Goal: Task Accomplishment & Management: Complete application form

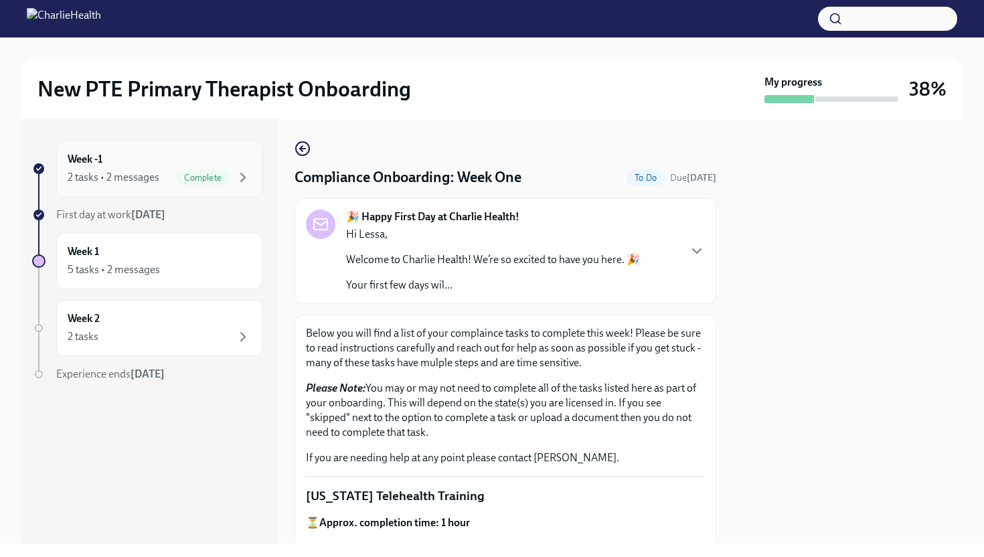
click at [165, 174] on div "2 tasks • 2 messages Complete" at bounding box center [159, 177] width 183 height 16
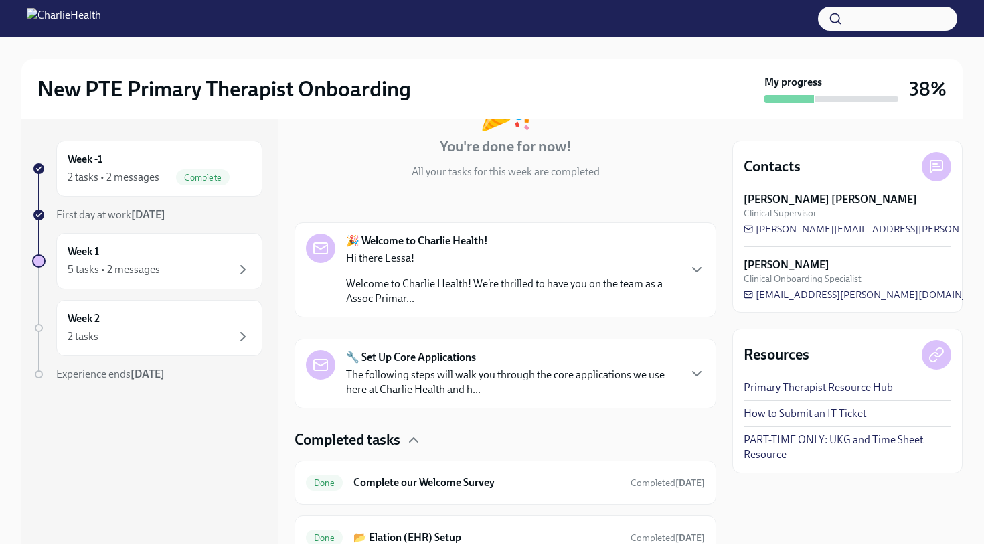
scroll to position [90, 0]
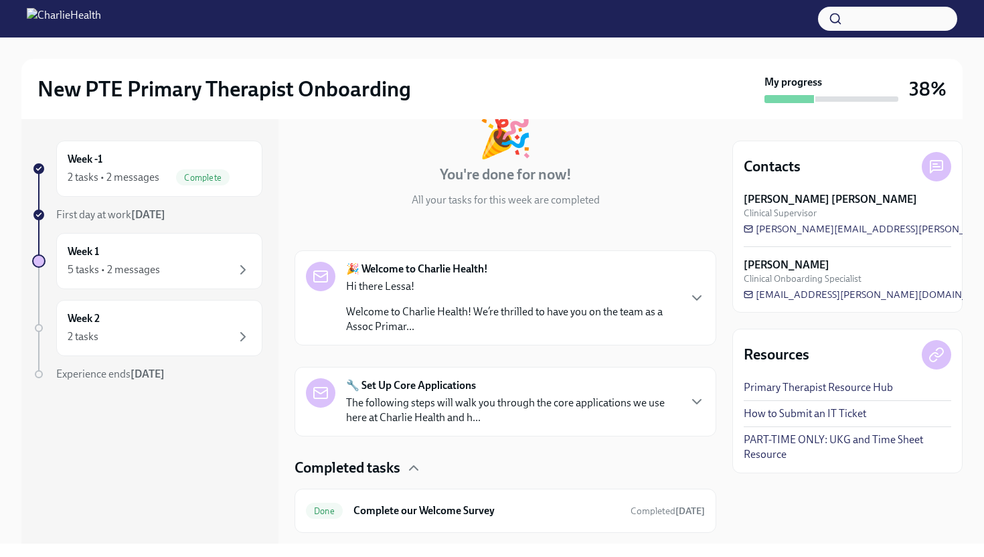
click at [404, 322] on p "Welcome to Charlie Health! We’re thrilled to have you on the team as a Assoc Pr…" at bounding box center [512, 319] width 332 height 29
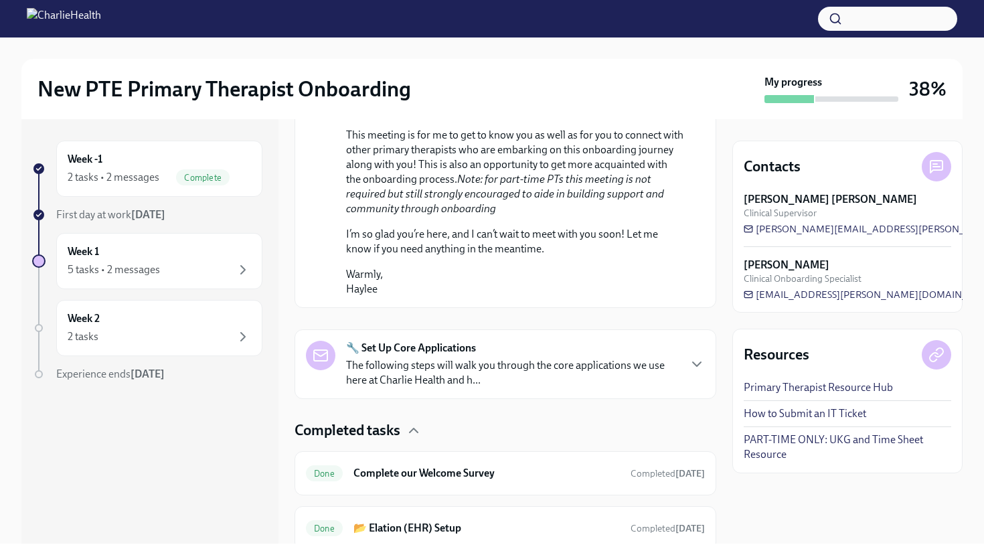
scroll to position [851, 0]
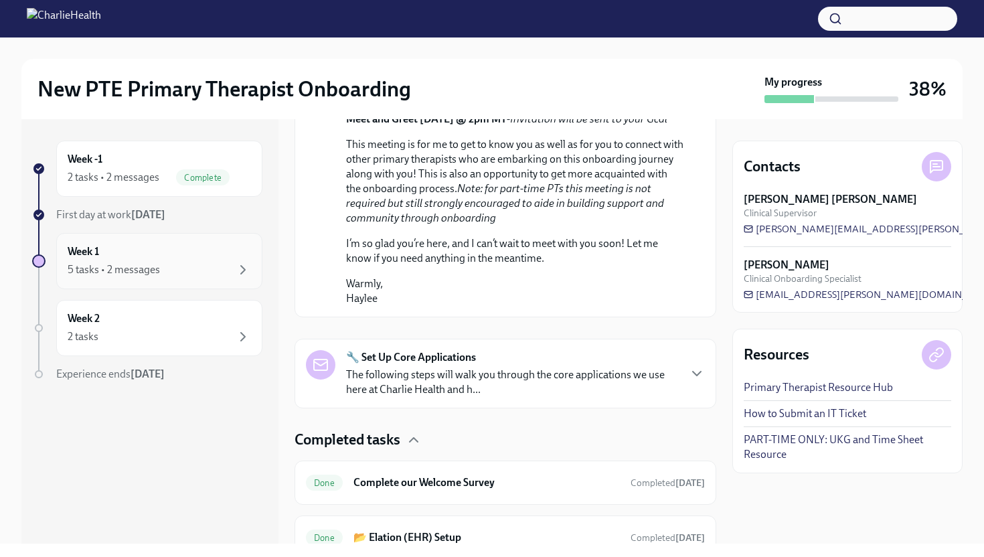
click at [172, 264] on div "5 tasks • 2 messages" at bounding box center [159, 270] width 183 height 16
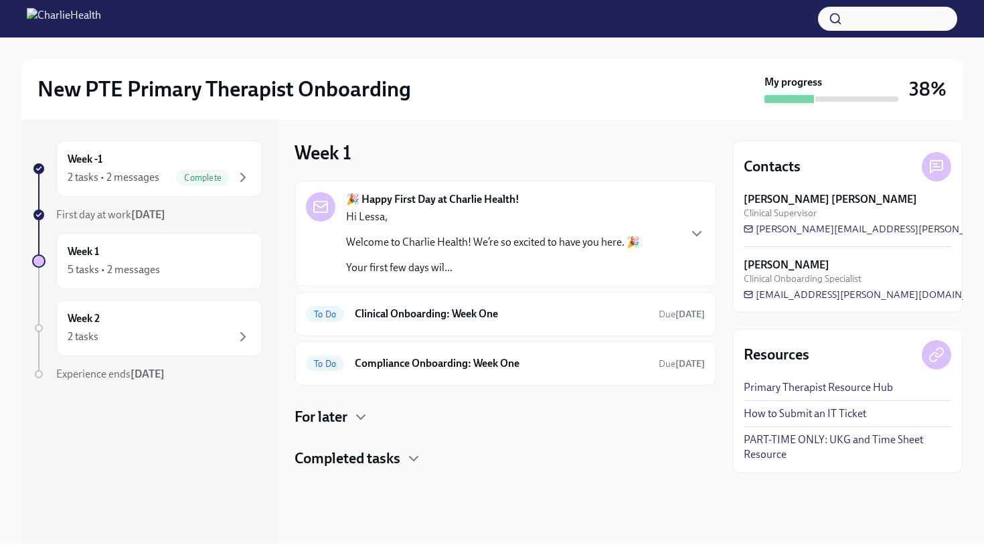
click at [498, 250] on div "Hi Lessa, Welcome to Charlie Health! We’re so excited to have you here. 🎉 Your …" at bounding box center [493, 243] width 294 height 66
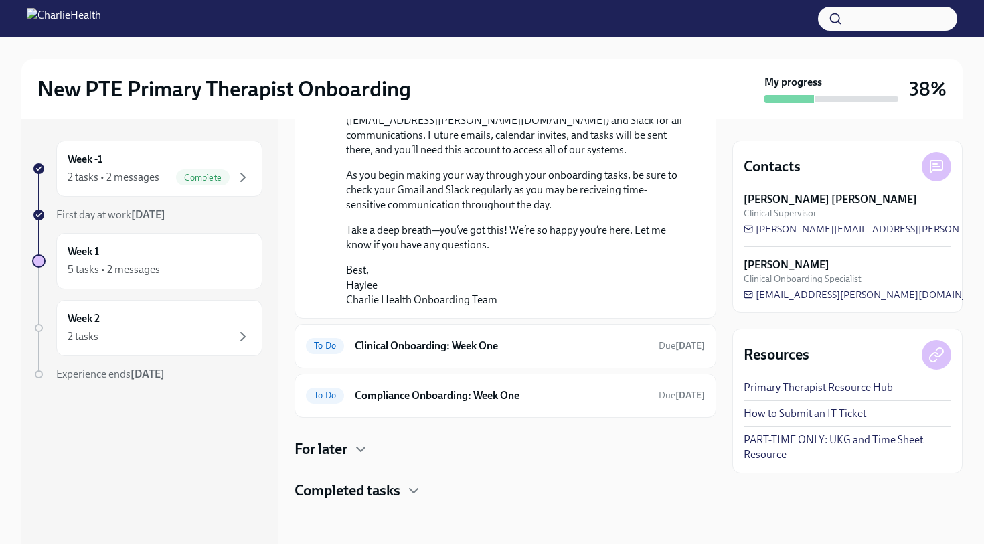
scroll to position [1005, 0]
click at [459, 362] on div "To Do Clinical Onboarding: Week One Due [DATE]" at bounding box center [506, 346] width 422 height 44
click at [459, 345] on h6 "Clinical Onboarding: Week One" at bounding box center [501, 346] width 293 height 15
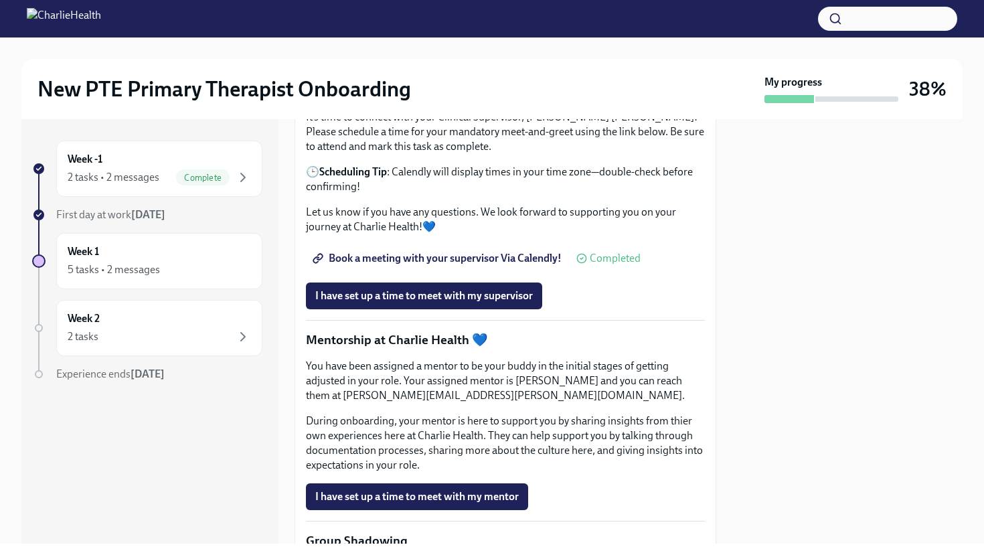
scroll to position [1200, 0]
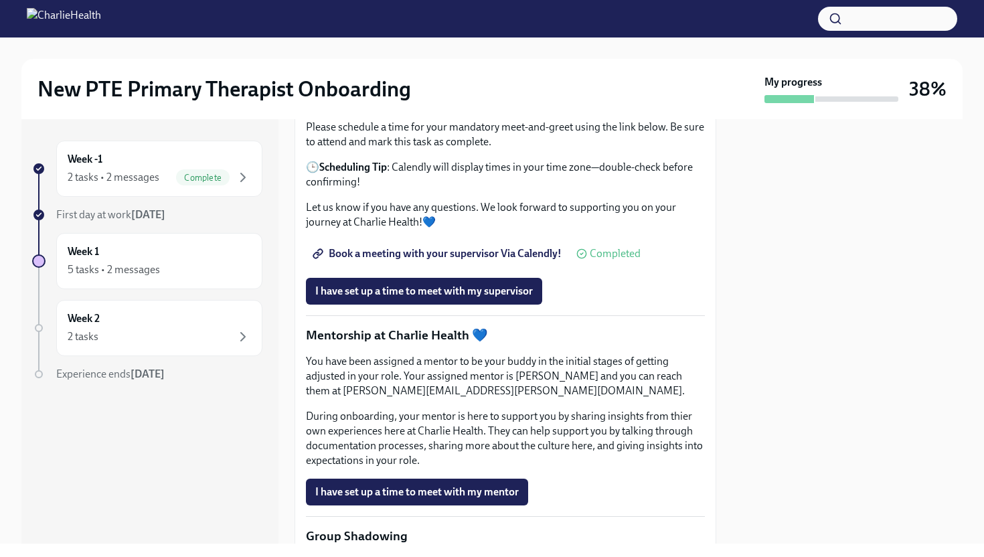
click at [404, 260] on span "Book a meeting with your supervisor Via Calendly!" at bounding box center [438, 253] width 246 height 13
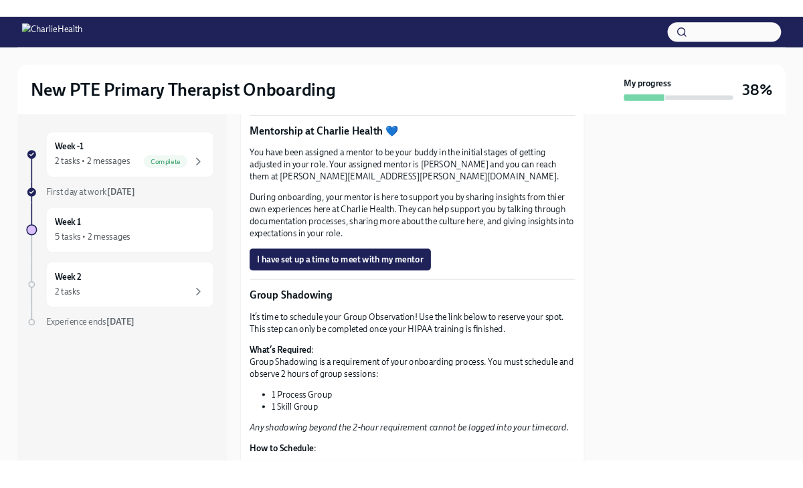
scroll to position [1405, 0]
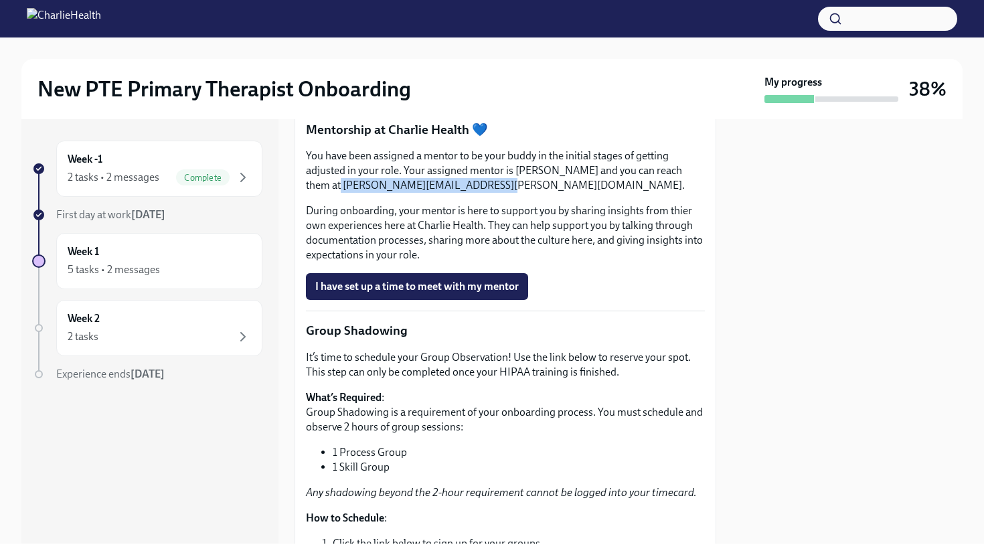
drag, startPoint x: 455, startPoint y: 318, endPoint x: 305, endPoint y: 316, distance: 150.7
copy p "[PERSON_NAME][EMAIL_ADDRESS][PERSON_NAME][DOMAIN_NAME]"
click at [496, 193] on p "You have been assigned a mentor to be your buddy in the initial stages of getti…" at bounding box center [505, 171] width 399 height 44
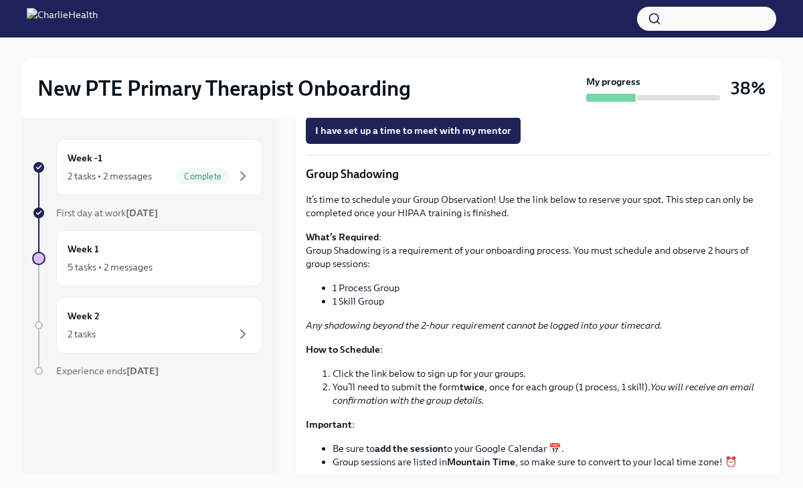
scroll to position [1345, 0]
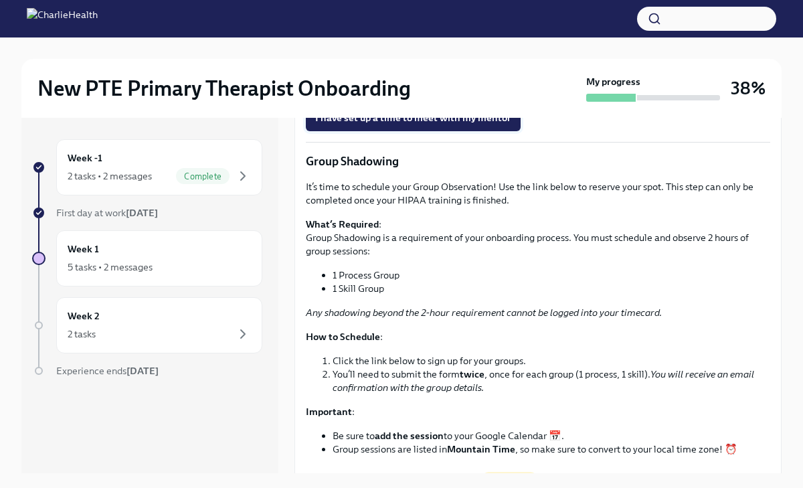
click at [370, 131] on button "I have set up a time to meet with my mentor" at bounding box center [413, 117] width 215 height 27
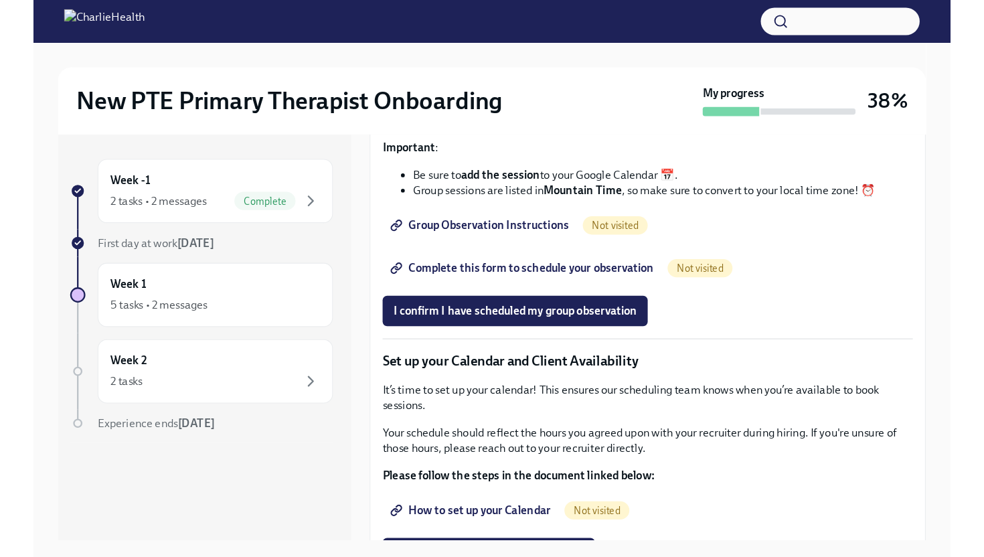
scroll to position [1629, 0]
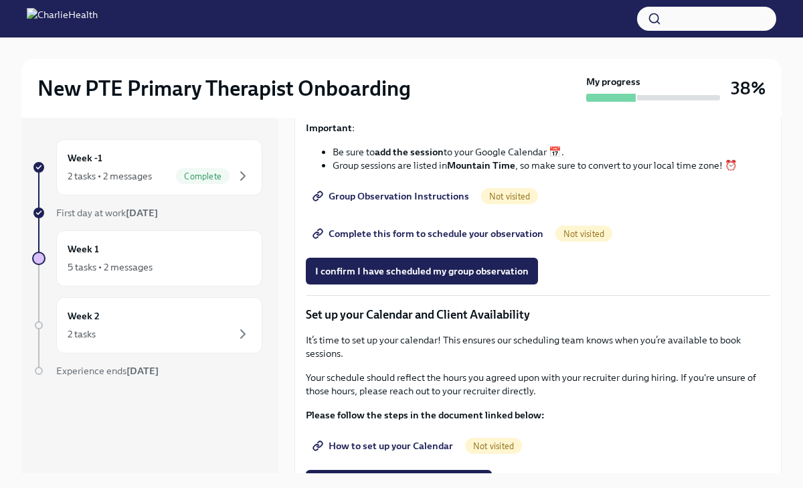
click at [435, 203] on span "Group Observation Instructions" at bounding box center [392, 195] width 154 height 13
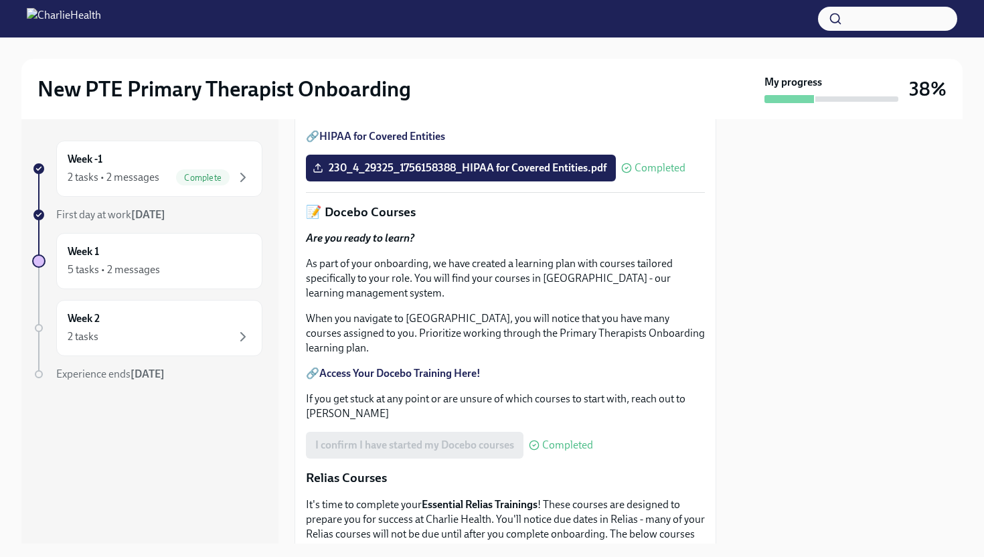
scroll to position [480, 0]
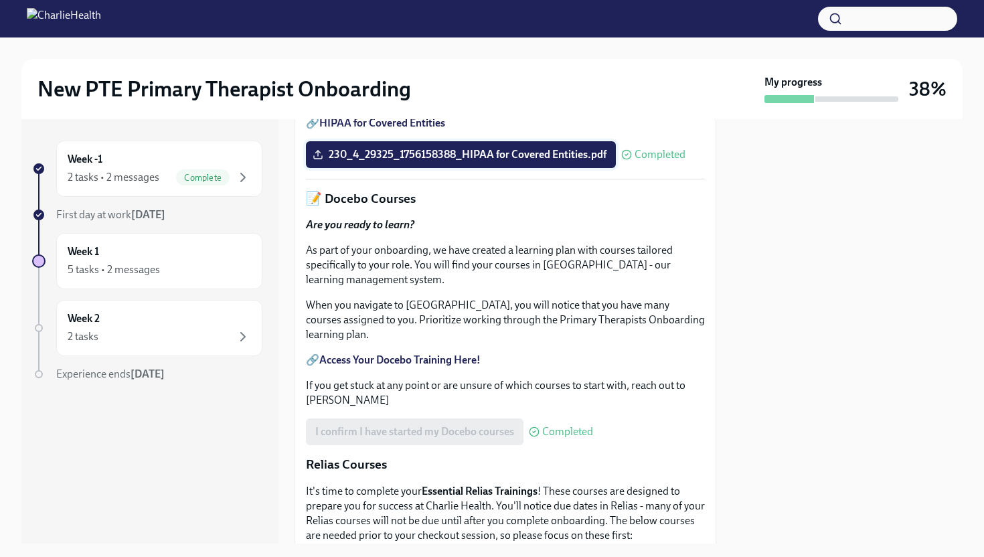
click at [544, 161] on span "230_4_29325_1756158388_HIPAA for Covered Entities.pdf" at bounding box center [460, 154] width 291 height 13
click at [0, 0] on input "230_4_29325_1756158388_HIPAA for Covered Entities.pdf" at bounding box center [0, 0] width 0 height 0
click at [313, 160] on icon at bounding box center [318, 154] width 11 height 11
click at [0, 0] on input "230_4_29325_1756158388_HIPAA for Covered Entities.pdf" at bounding box center [0, 0] width 0 height 0
click at [401, 129] on link "HIPAA for Covered Entities" at bounding box center [382, 122] width 126 height 13
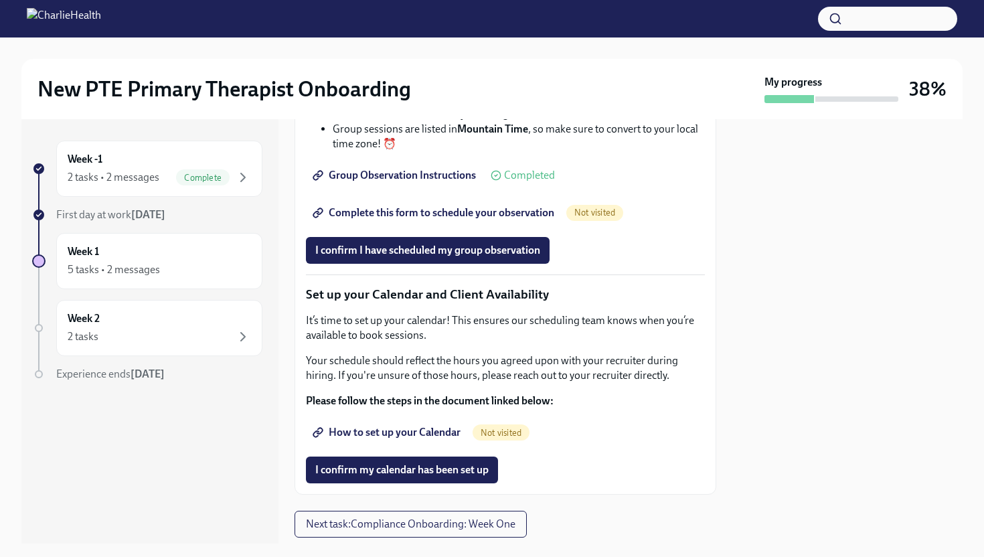
scroll to position [1932, 0]
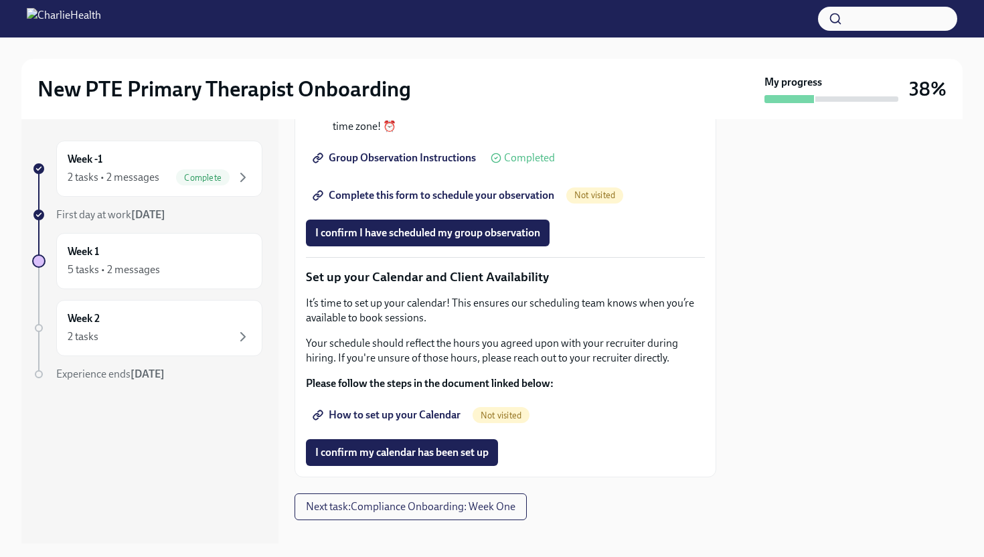
click at [484, 202] on span "Complete this form to schedule your observation" at bounding box center [434, 195] width 239 height 13
click at [467, 240] on span "I confirm I have scheduled my group observation" at bounding box center [427, 232] width 225 height 13
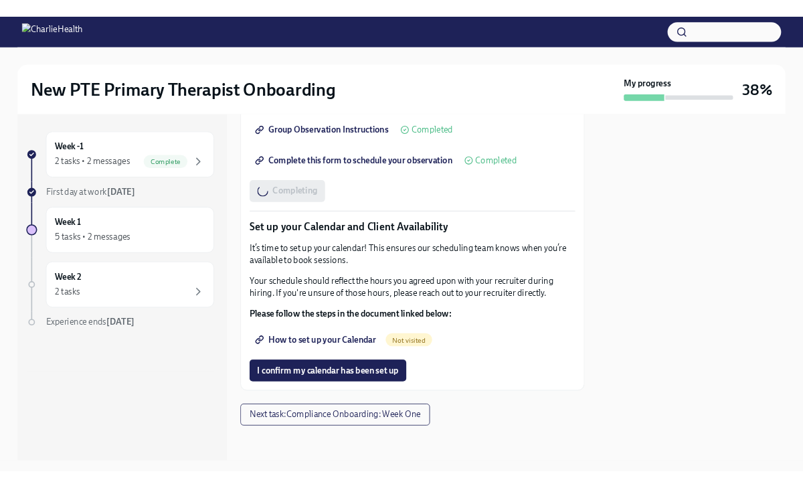
scroll to position [2083, 0]
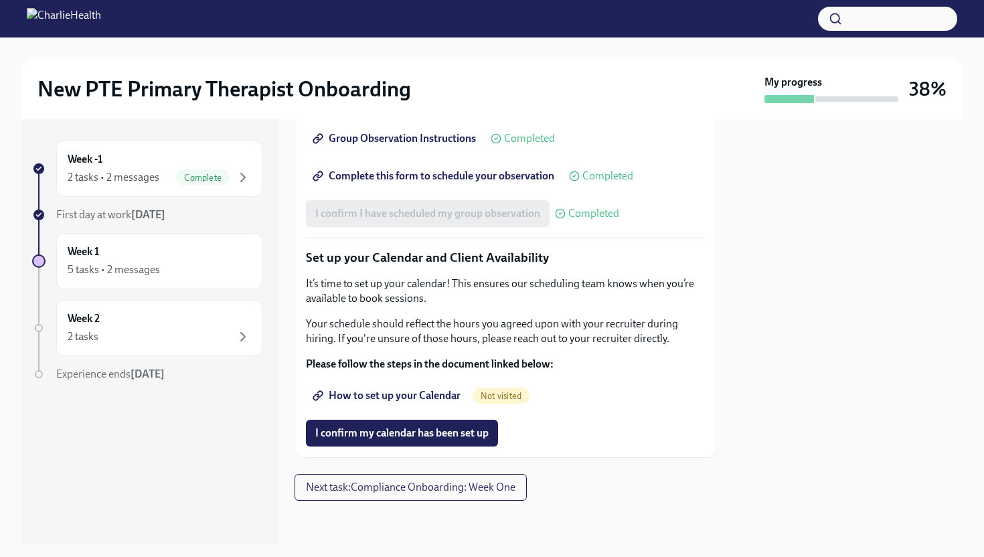
click at [404, 398] on span "How to set up your Calendar" at bounding box center [387, 395] width 145 height 13
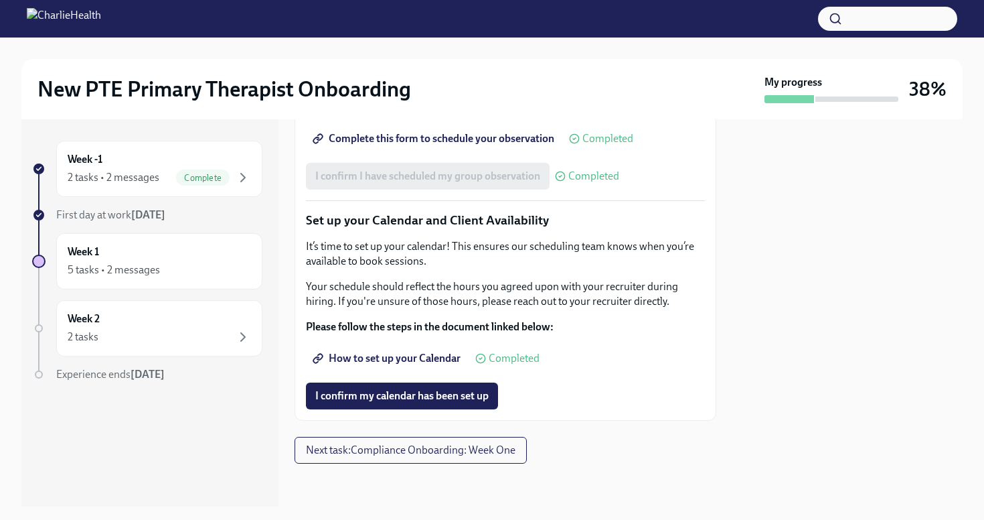
scroll to position [2121, 0]
click at [430, 399] on span "I confirm my calendar has been set up" at bounding box center [401, 395] width 173 height 13
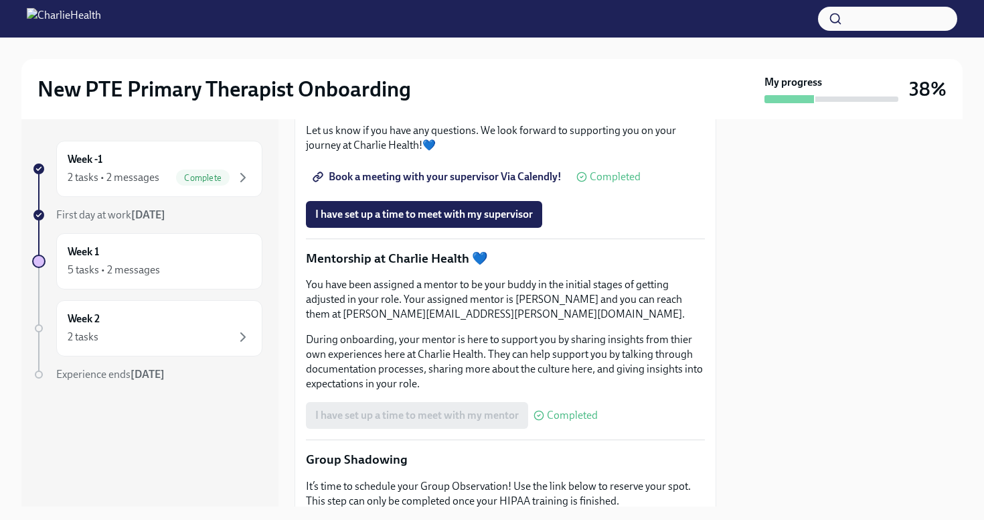
scroll to position [1273, 0]
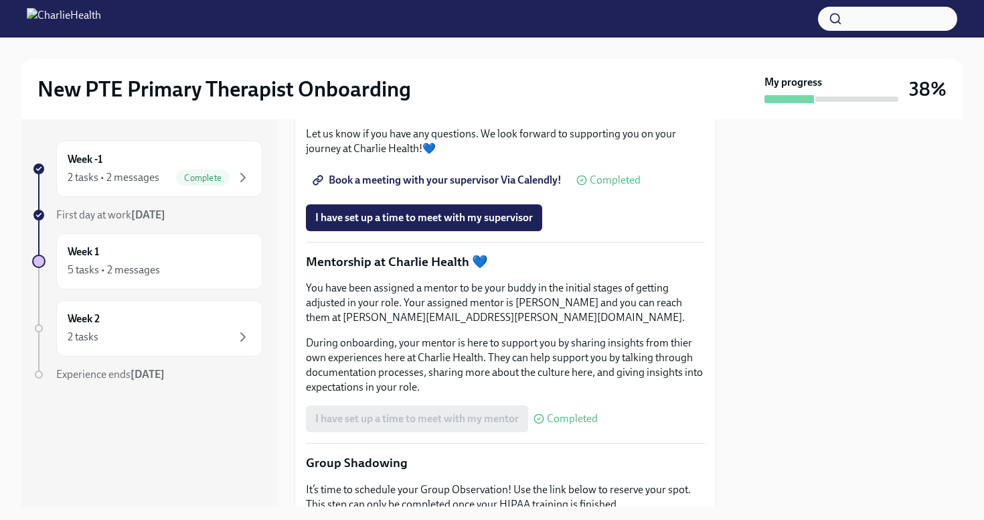
click at [593, 156] on p "Let us know if you have any questions. We look forward to supporting you on you…" at bounding box center [505, 141] width 399 height 29
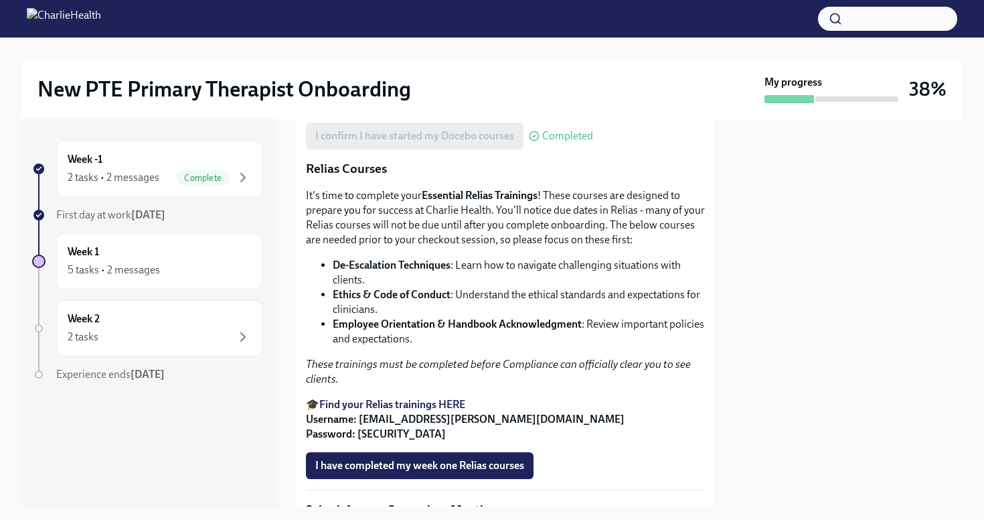
scroll to position [775, 0]
